Goal: Task Accomplishment & Management: Manage account settings

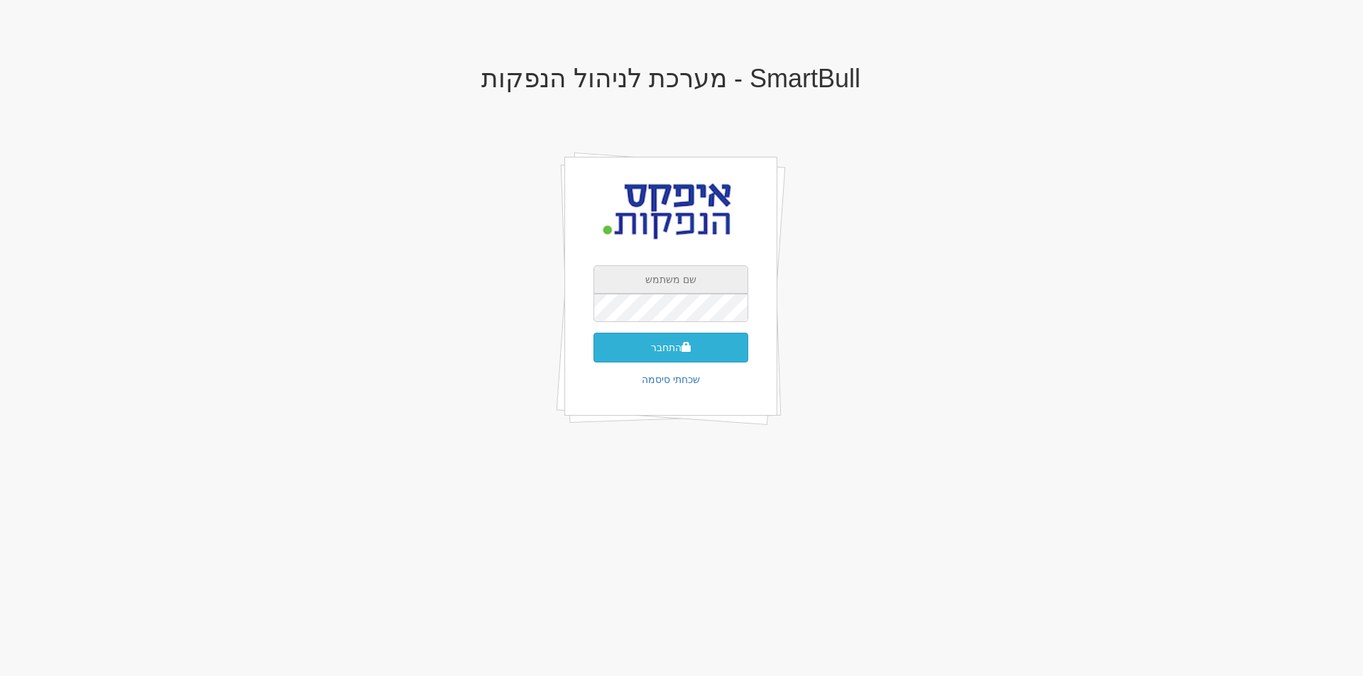
type input "drorc@apex-md.co.il"
click at [674, 346] on button "התחבר" at bounding box center [670, 348] width 155 height 30
click at [673, 325] on input "text" at bounding box center [670, 329] width 155 height 28
type input "713376"
click at [593, 354] on button "התחבר" at bounding box center [670, 369] width 155 height 30
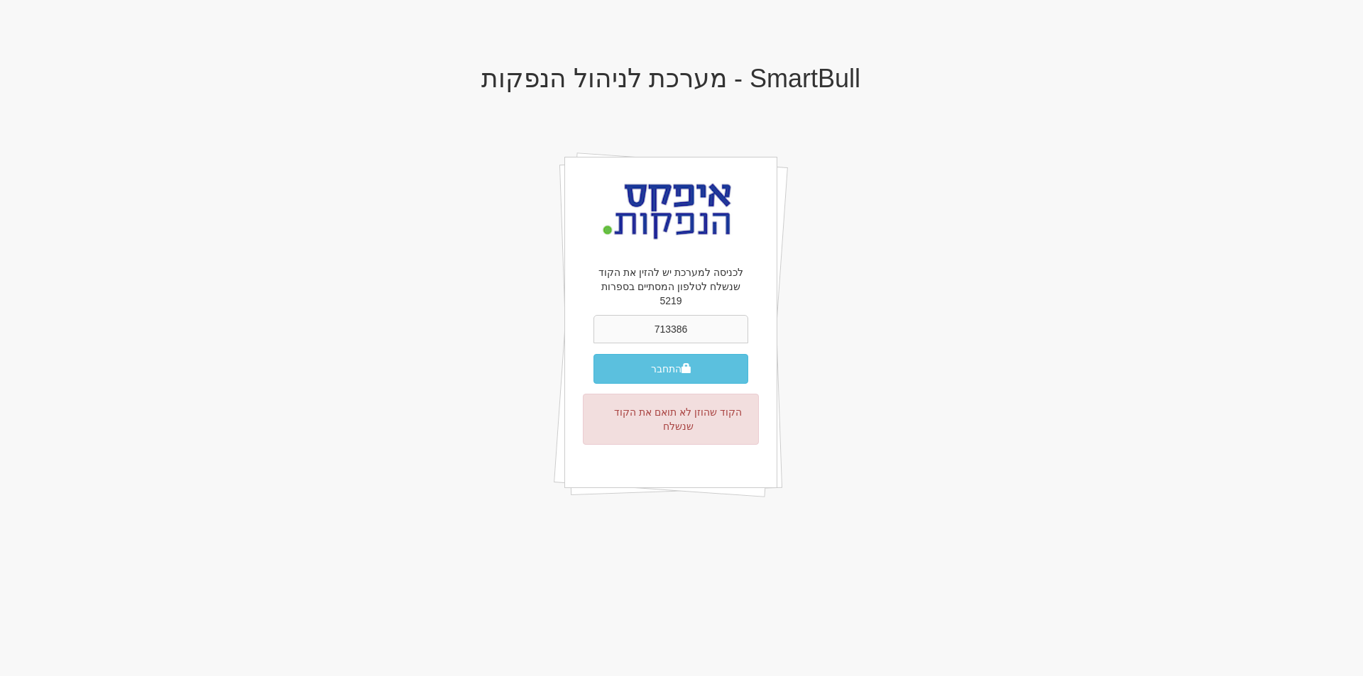
type input "713386"
click at [593, 354] on button "התחבר" at bounding box center [670, 369] width 155 height 30
drag, startPoint x: 678, startPoint y: 346, endPoint x: 510, endPoint y: 362, distance: 169.0
click at [678, 354] on button "התחבר" at bounding box center [670, 369] width 155 height 30
drag, startPoint x: 648, startPoint y: 322, endPoint x: 693, endPoint y: 322, distance: 45.4
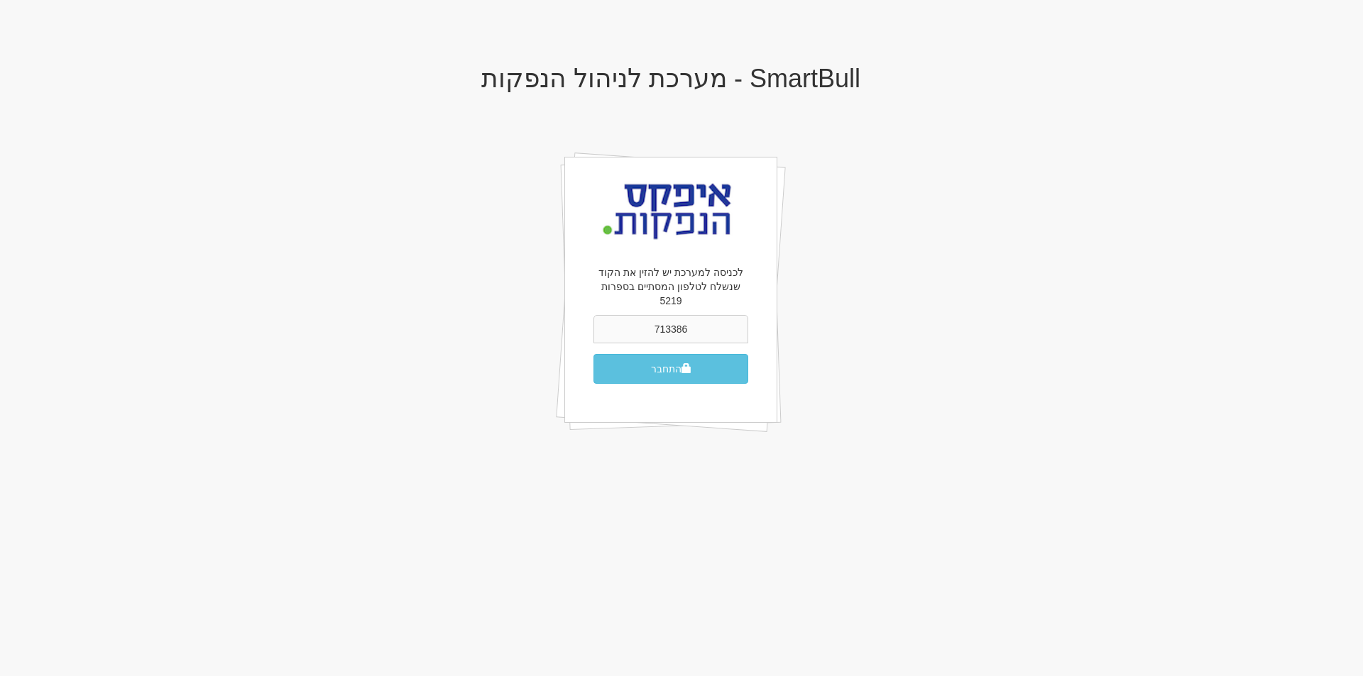
click at [693, 322] on input "713386" at bounding box center [670, 329] width 155 height 28
type input "733146"
click at [593, 354] on button "התחבר" at bounding box center [670, 369] width 155 height 30
click at [670, 354] on button "התחבר" at bounding box center [670, 369] width 155 height 30
click at [668, 352] on button "התחבר" at bounding box center [670, 348] width 155 height 30
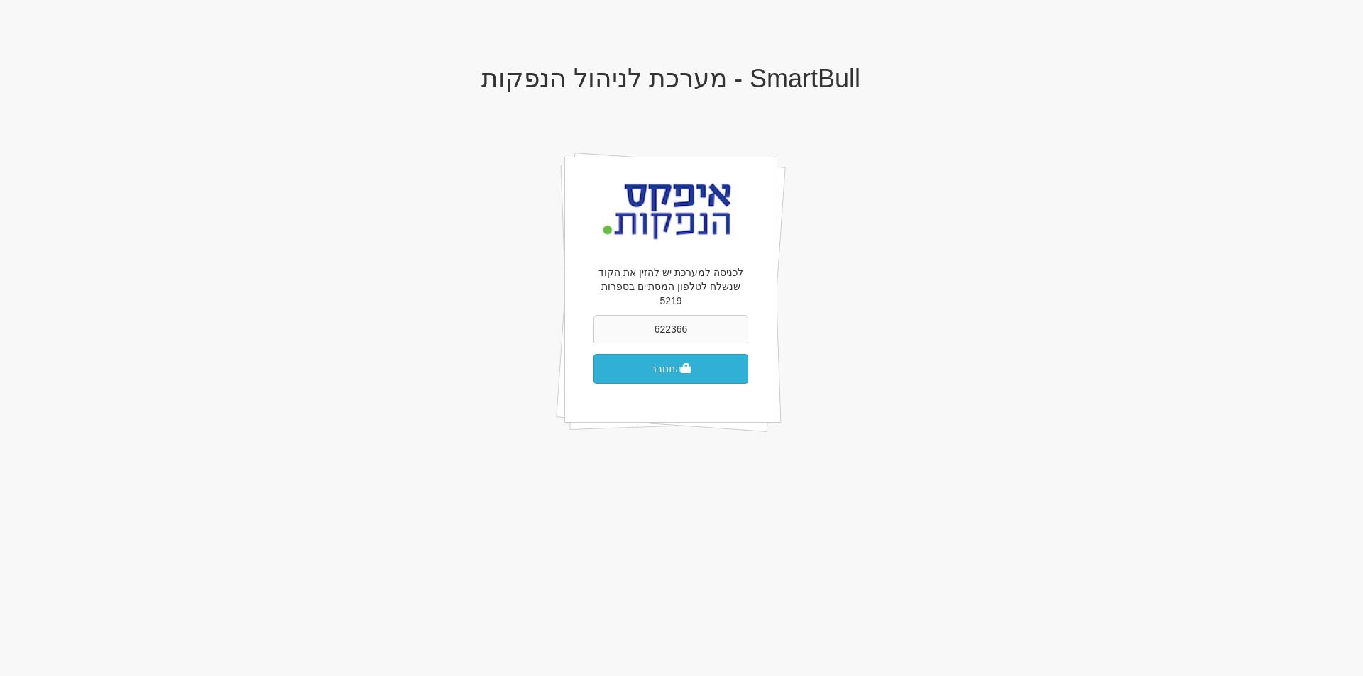
type input "622366"
click at [593, 354] on button "התחבר" at bounding box center [670, 369] width 155 height 30
